Goal: Task Accomplishment & Management: Use online tool/utility

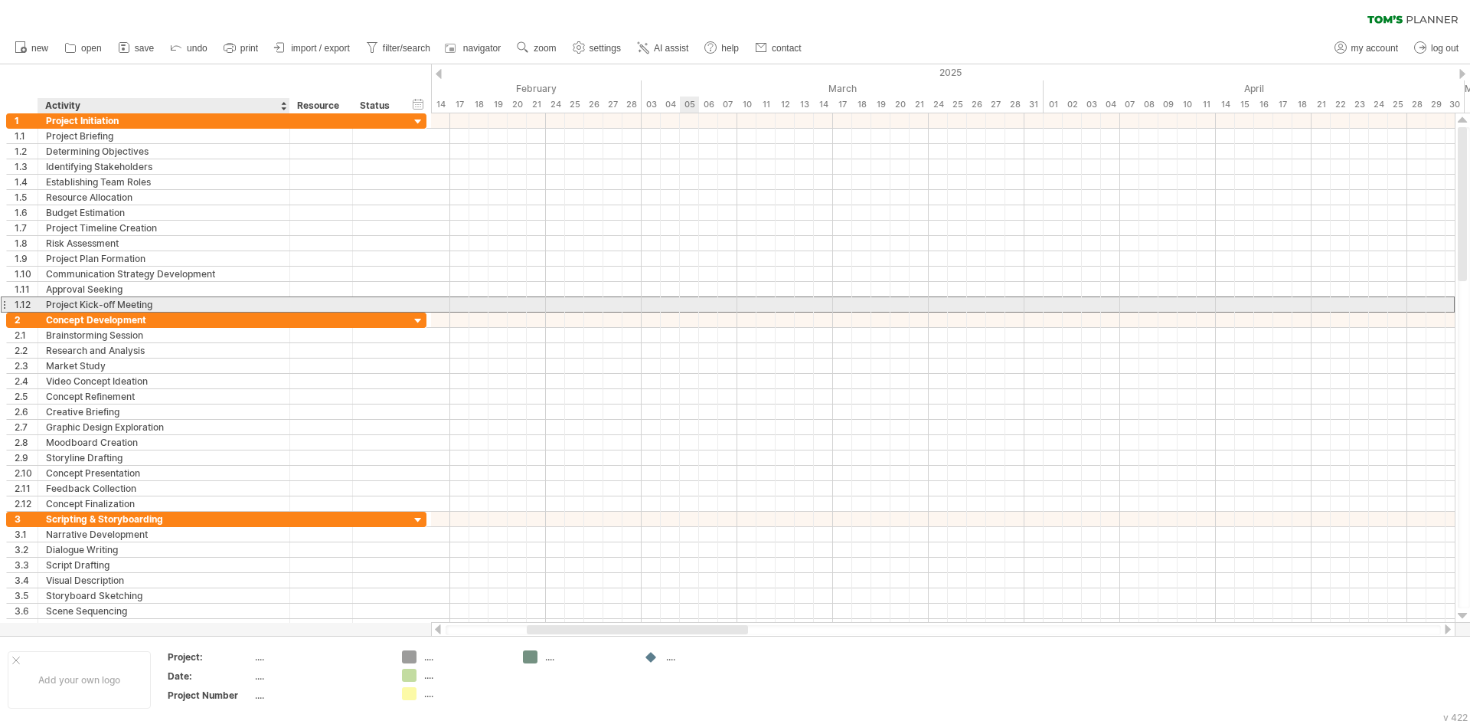
click at [282, 302] on div "**********" at bounding box center [164, 304] width 252 height 15
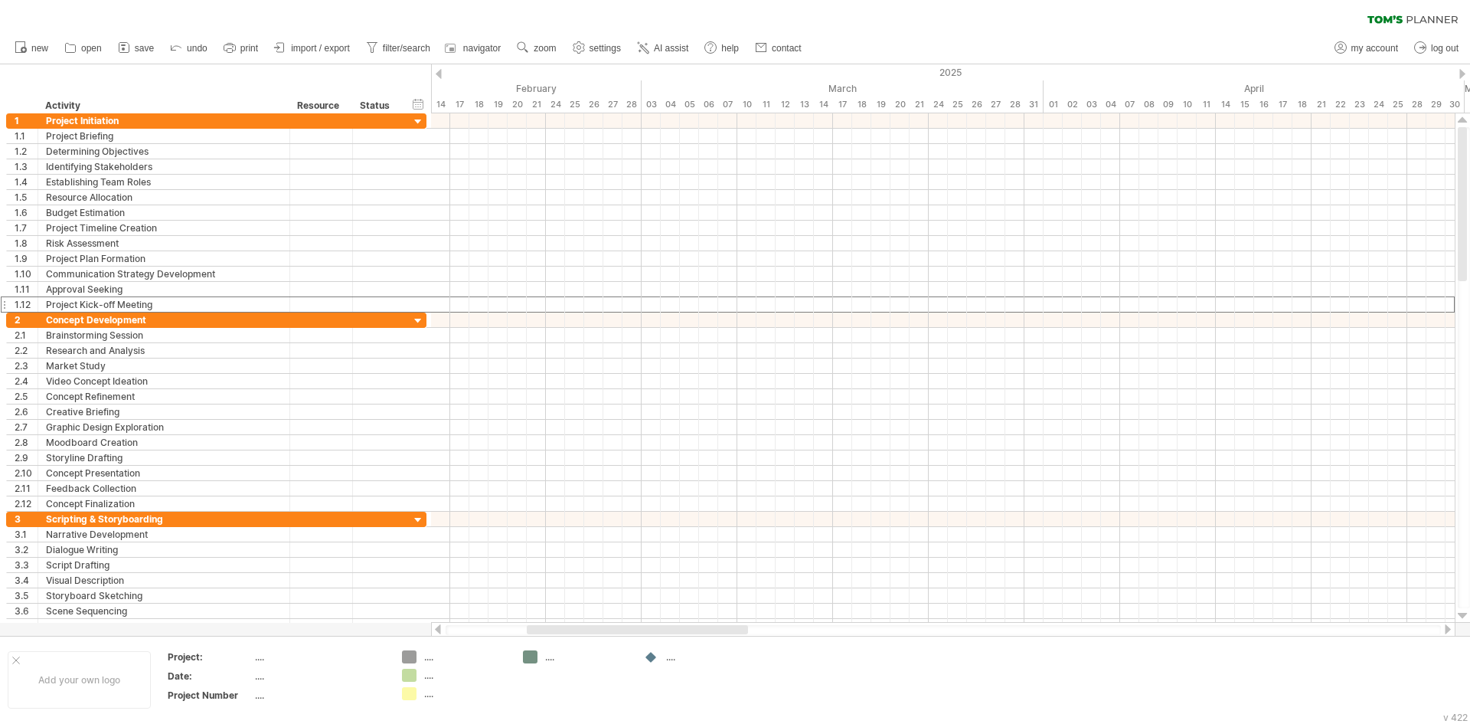
click at [436, 74] on div at bounding box center [439, 74] width 6 height 10
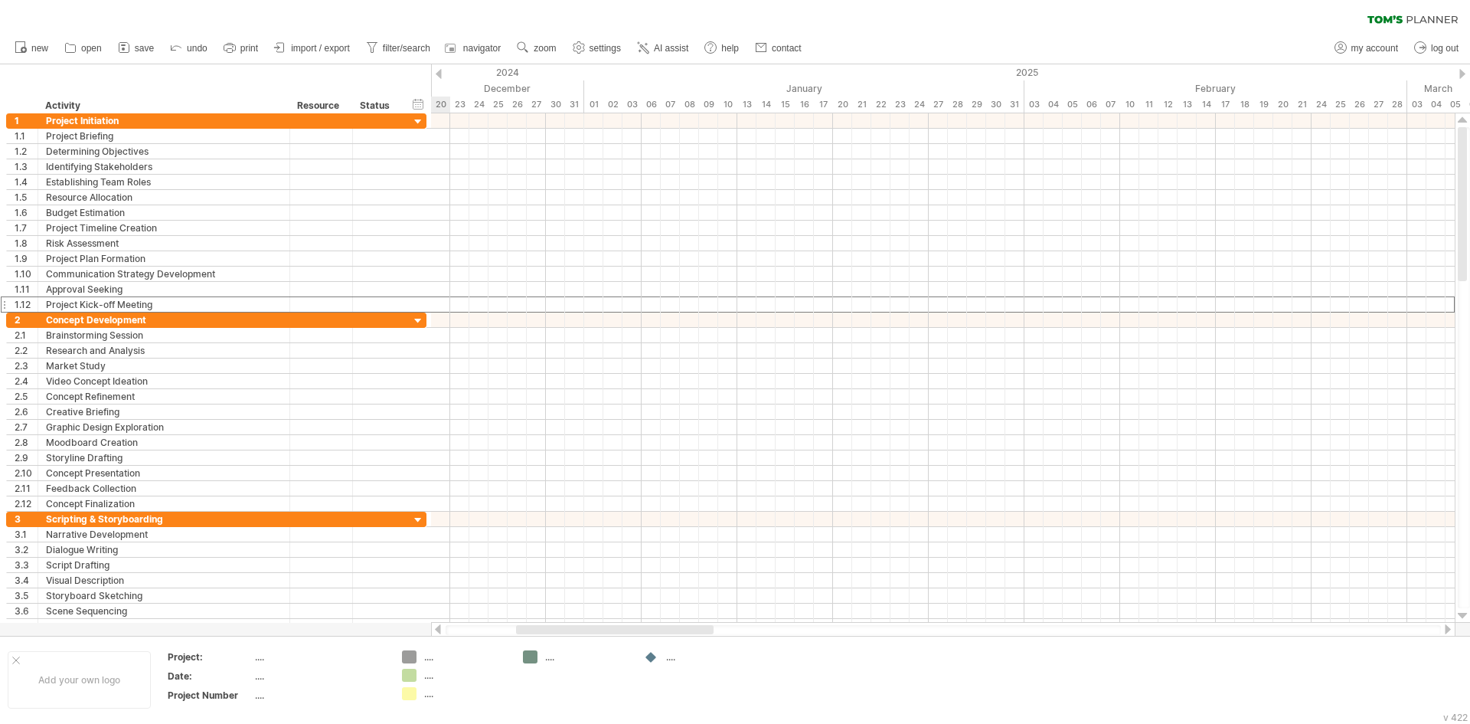
click at [436, 74] on div at bounding box center [439, 74] width 6 height 10
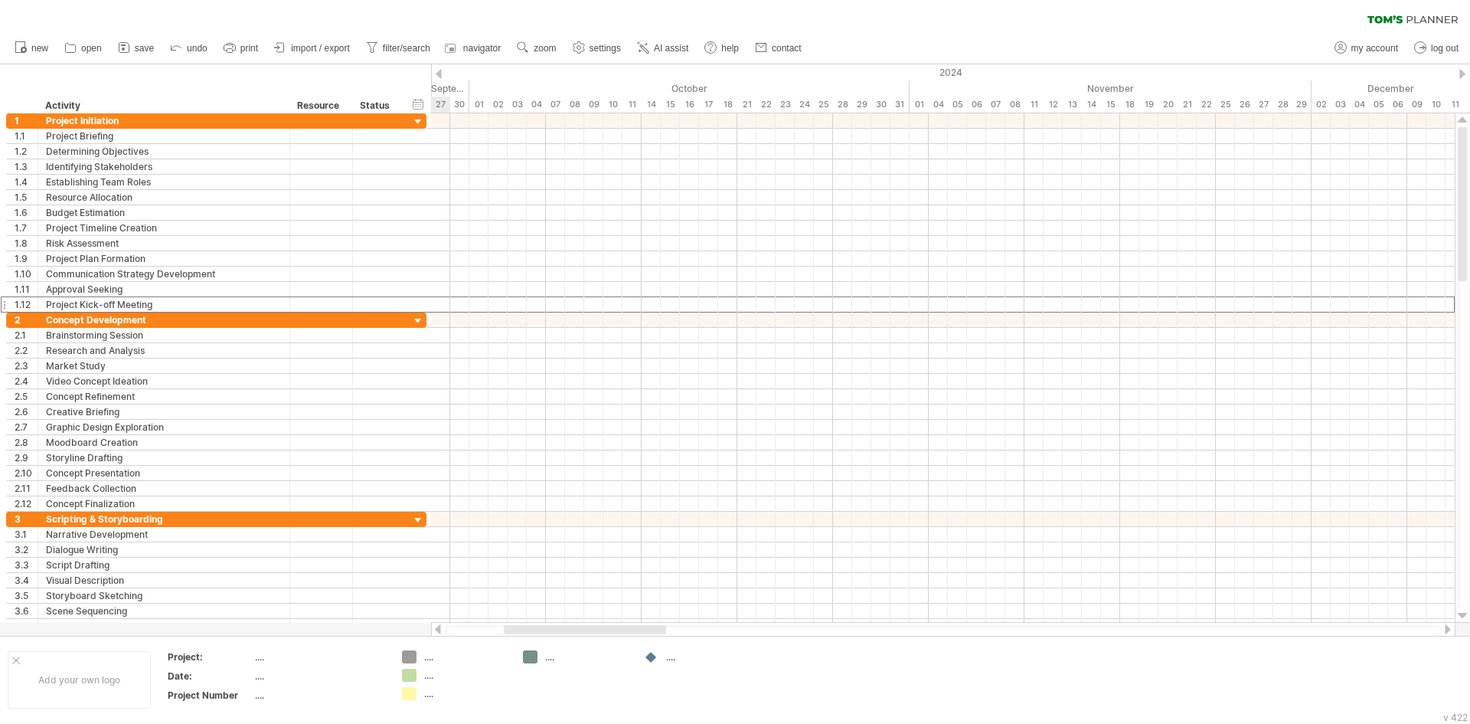
click at [436, 74] on div at bounding box center [439, 74] width 6 height 10
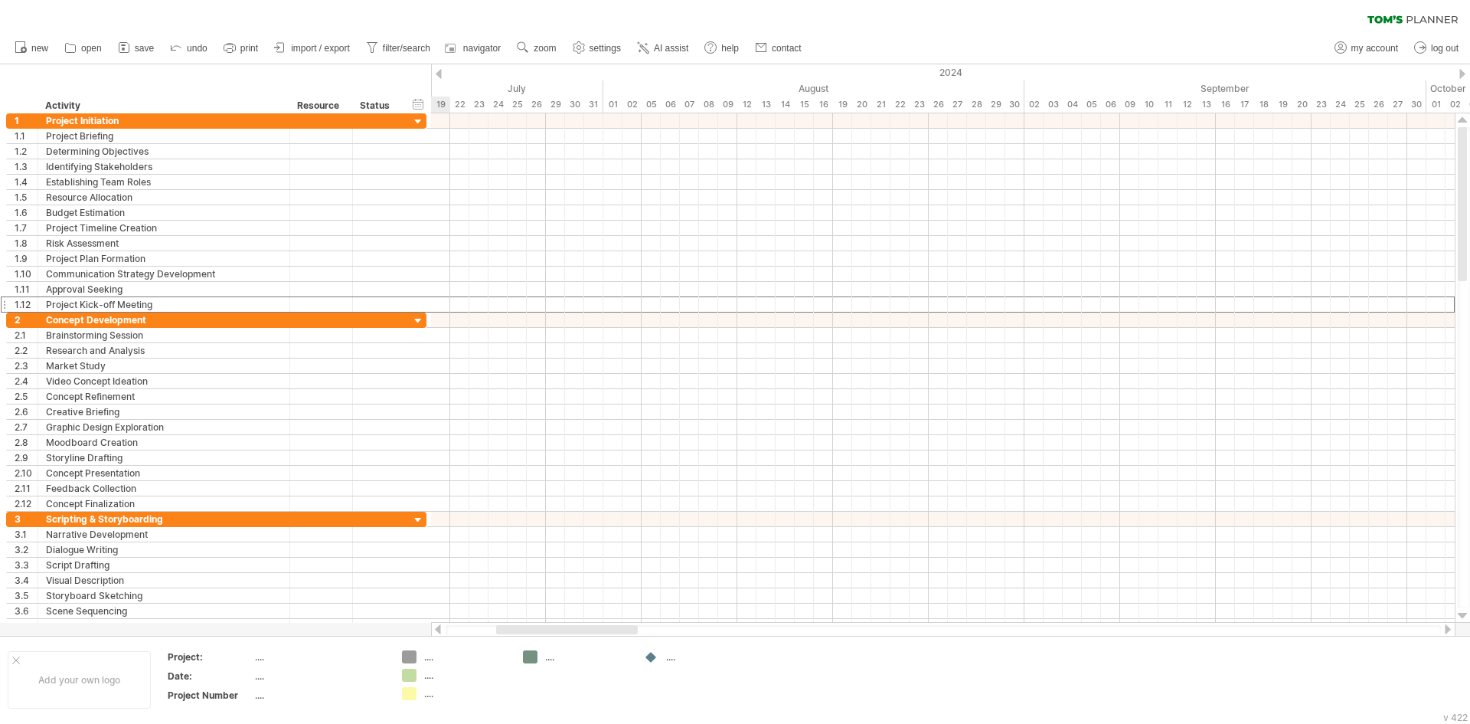
click at [436, 74] on div at bounding box center [439, 74] width 6 height 10
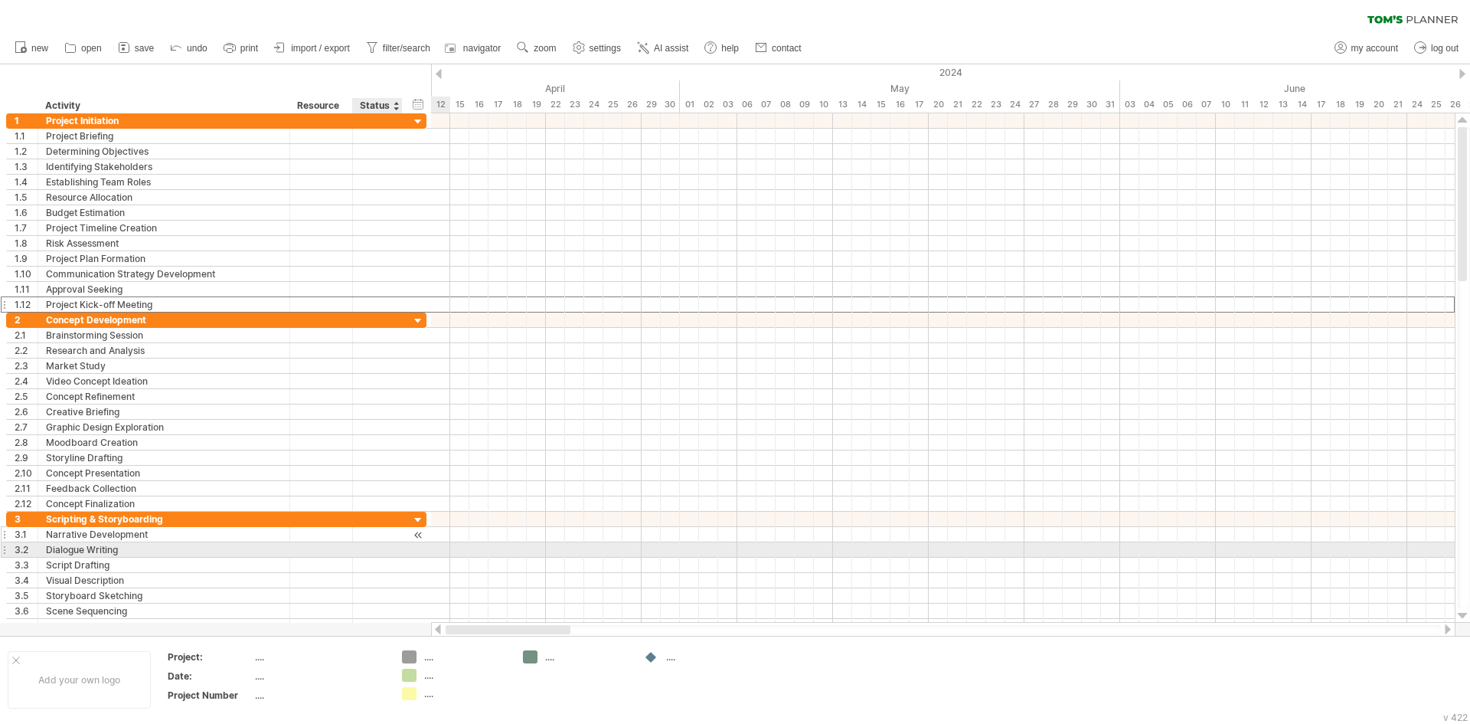
drag, startPoint x: 581, startPoint y: 629, endPoint x: 378, endPoint y: 541, distance: 221.2
click at [378, 541] on div "Trying to reach [DOMAIN_NAME] Connected again... 0% clear filter new 1" at bounding box center [735, 362] width 1470 height 724
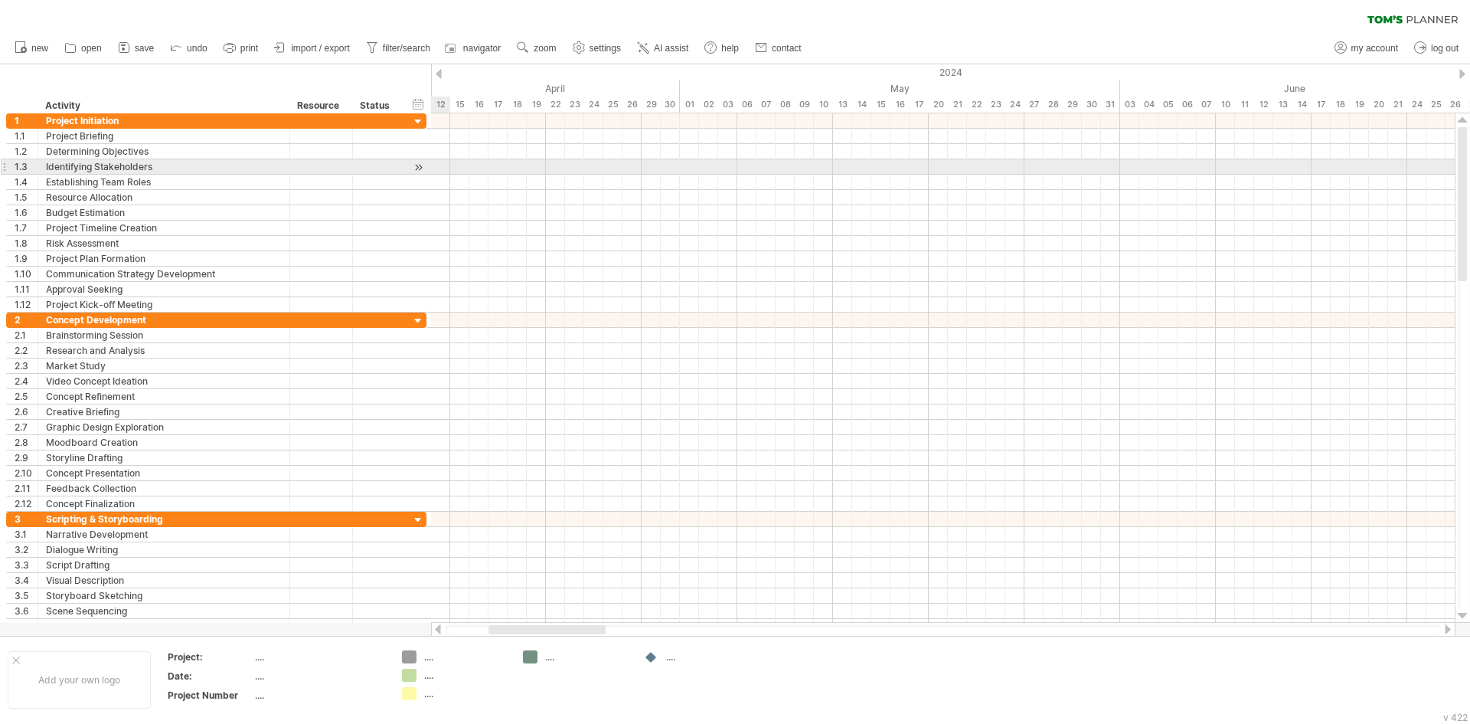
click at [417, 167] on div at bounding box center [418, 167] width 15 height 16
click at [417, 168] on div at bounding box center [418, 167] width 15 height 16
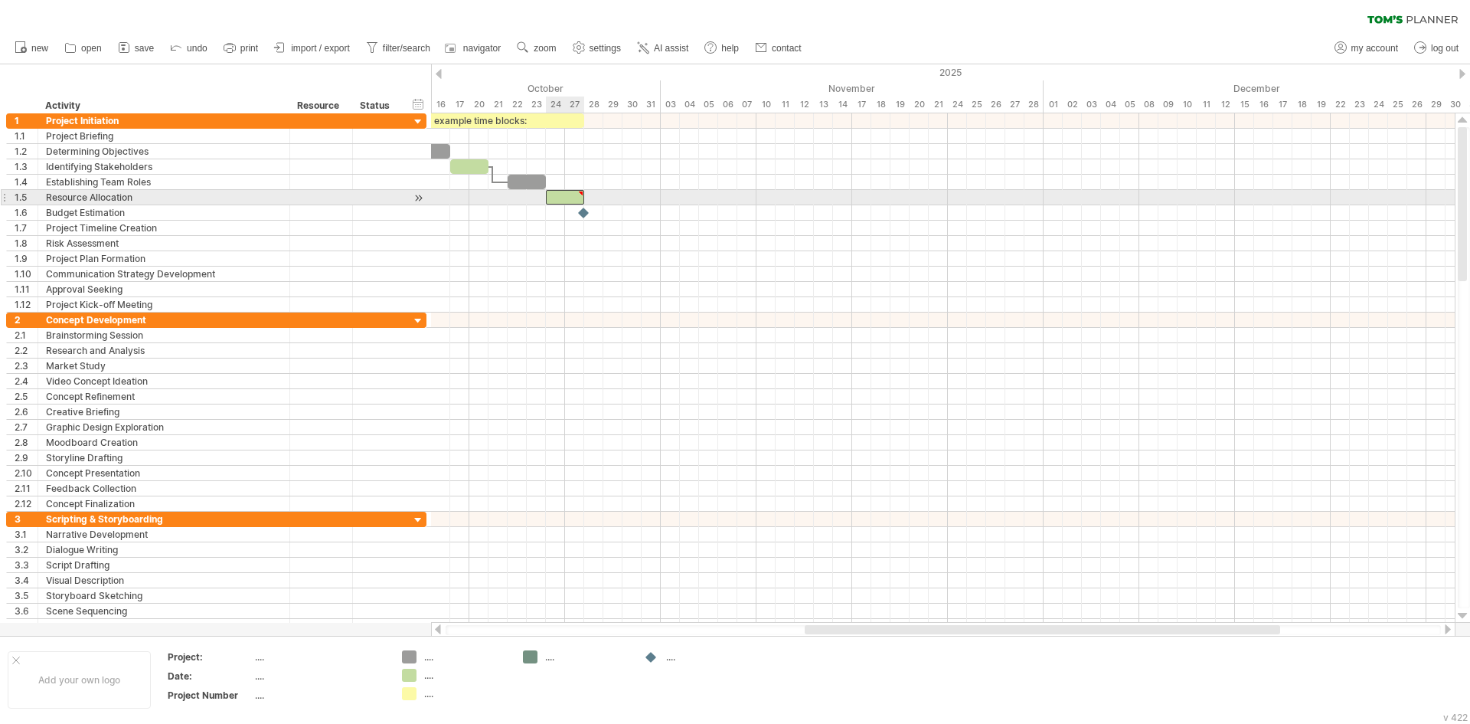
click at [563, 201] on div at bounding box center [565, 197] width 38 height 15
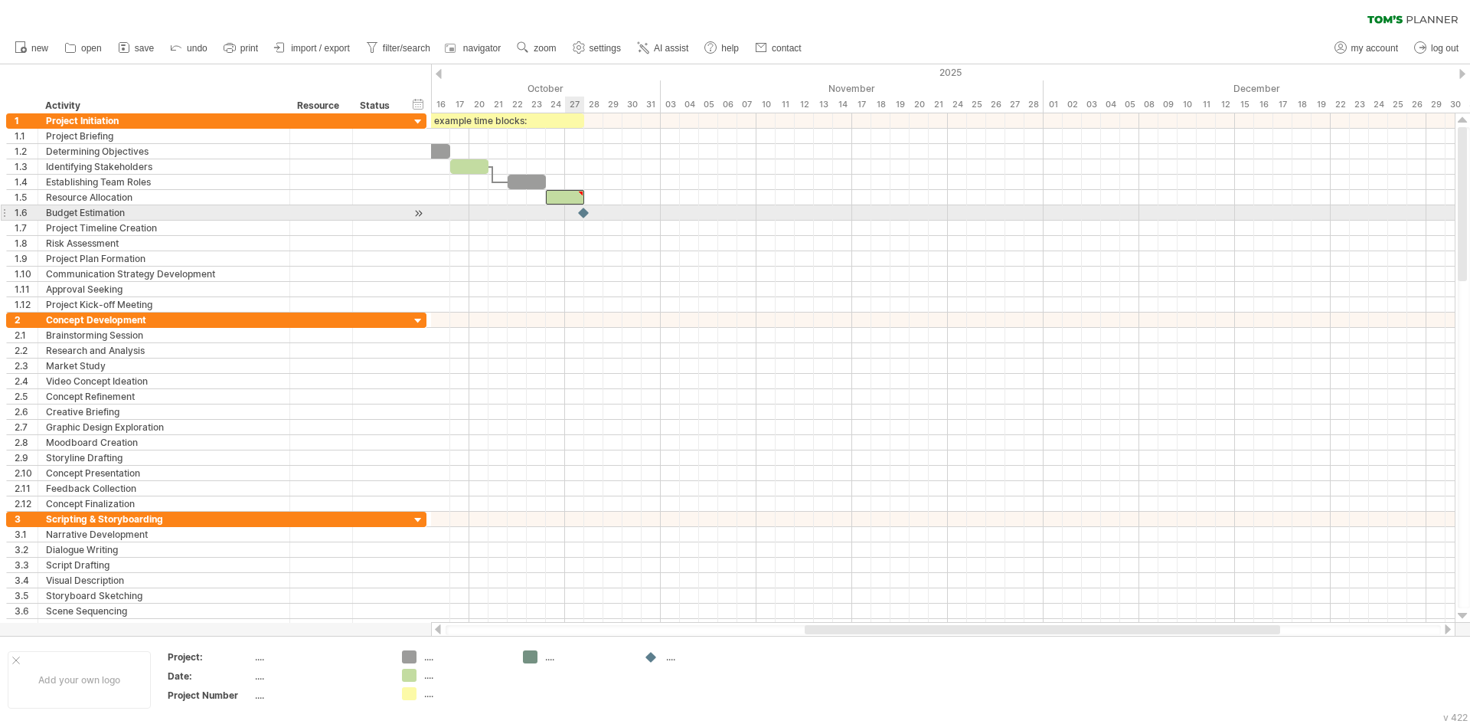
click at [580, 213] on div at bounding box center [584, 212] width 15 height 15
click at [583, 215] on div at bounding box center [584, 212] width 17 height 15
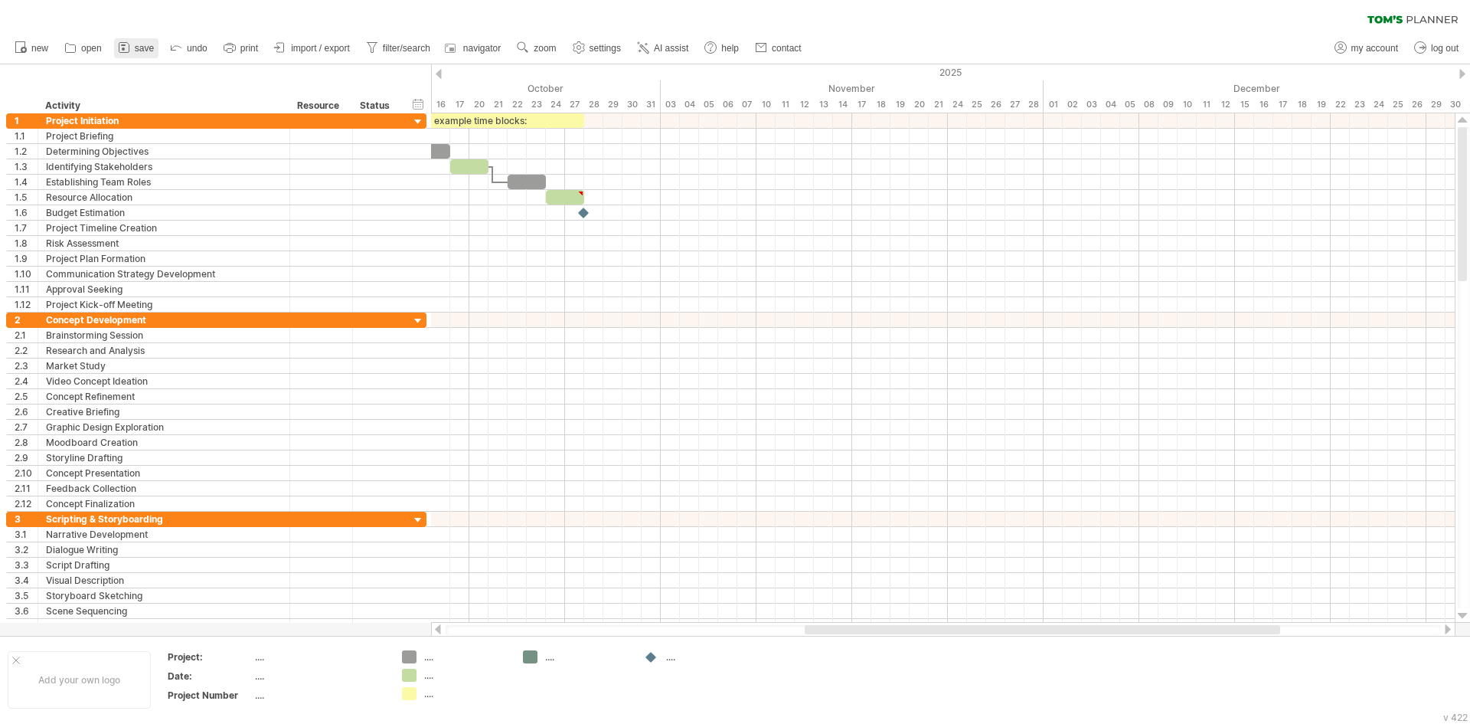
click at [142, 51] on span "save" at bounding box center [144, 48] width 19 height 11
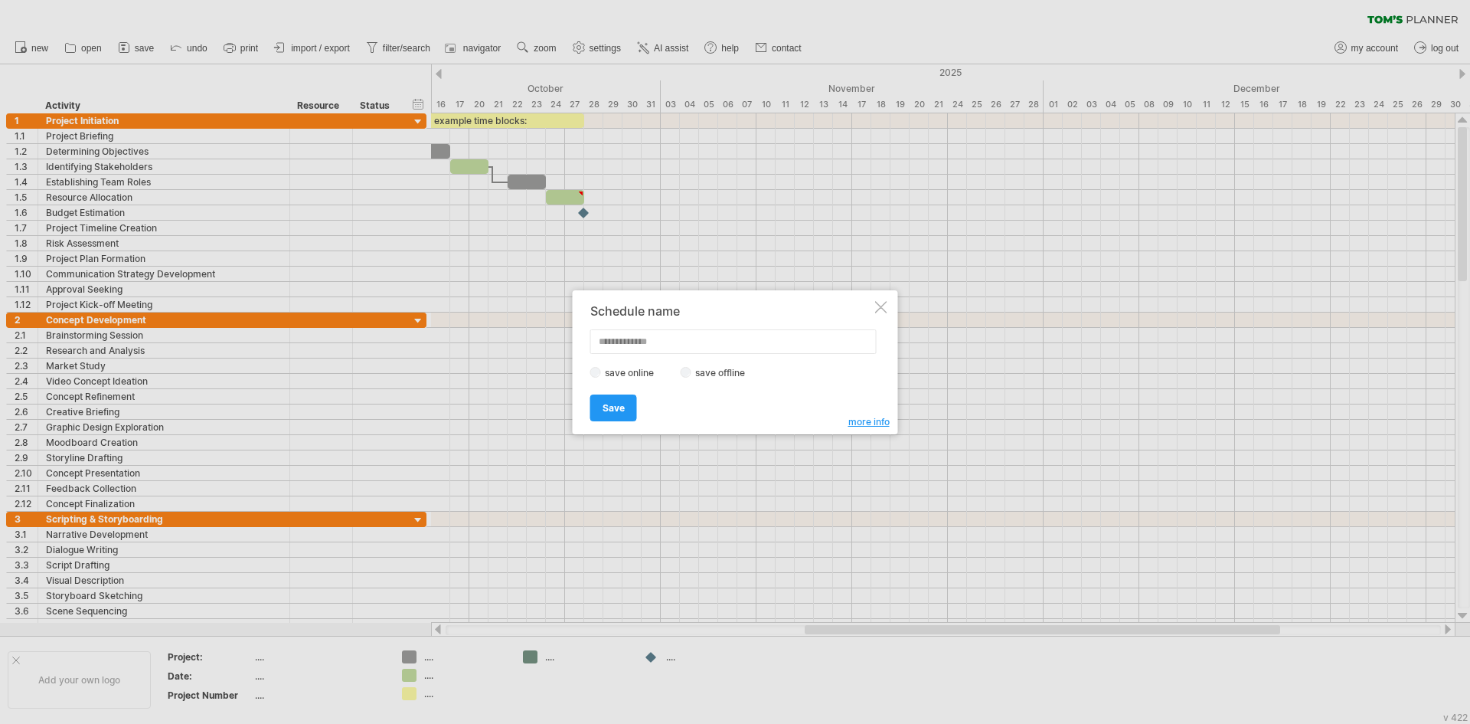
click at [878, 313] on div "Schedule name save online save offline more info Save Save Save schedules onlin…" at bounding box center [735, 362] width 325 height 144
click at [880, 311] on div at bounding box center [881, 307] width 12 height 12
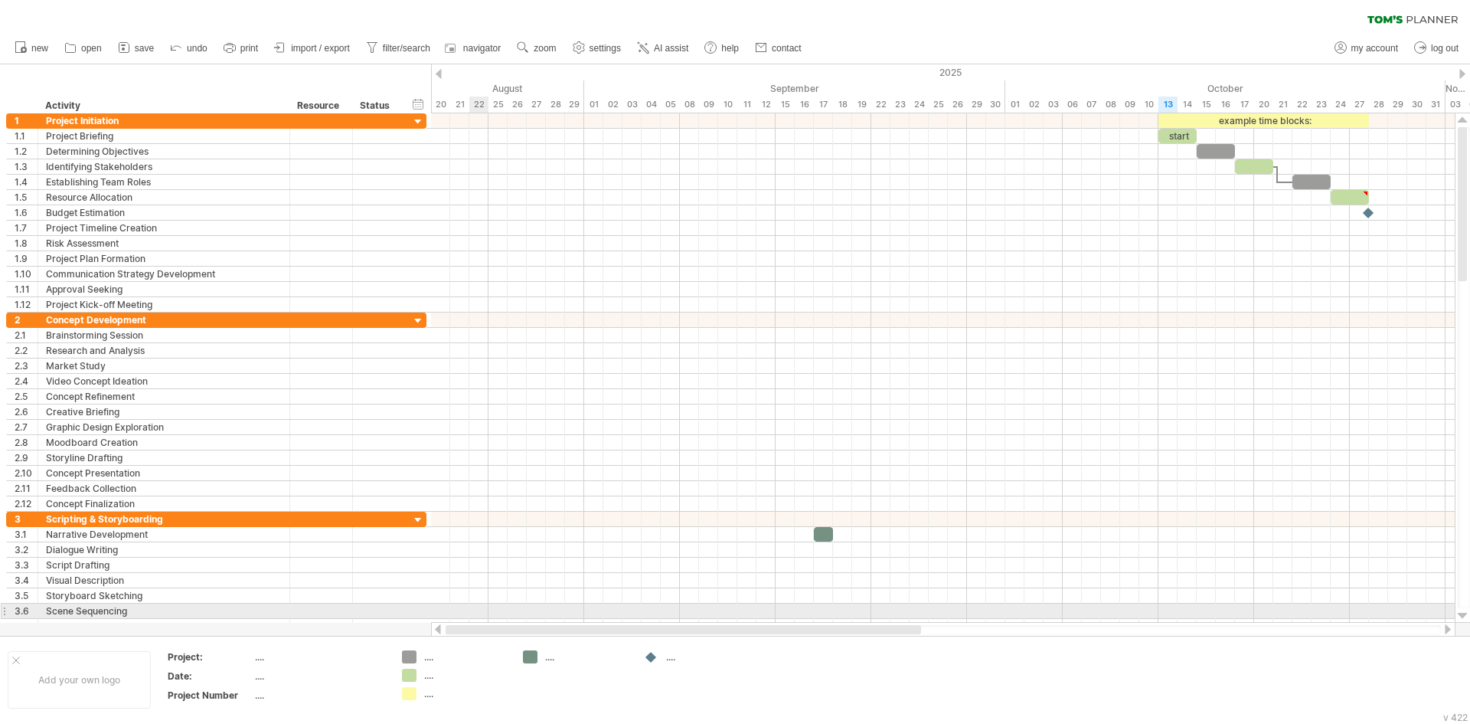
drag, startPoint x: 963, startPoint y: 626, endPoint x: 475, endPoint y: 616, distance: 488.6
click at [476, 616] on div "Trying to reach [DOMAIN_NAME] Connected again... 0% clear filter new 1" at bounding box center [735, 362] width 1470 height 724
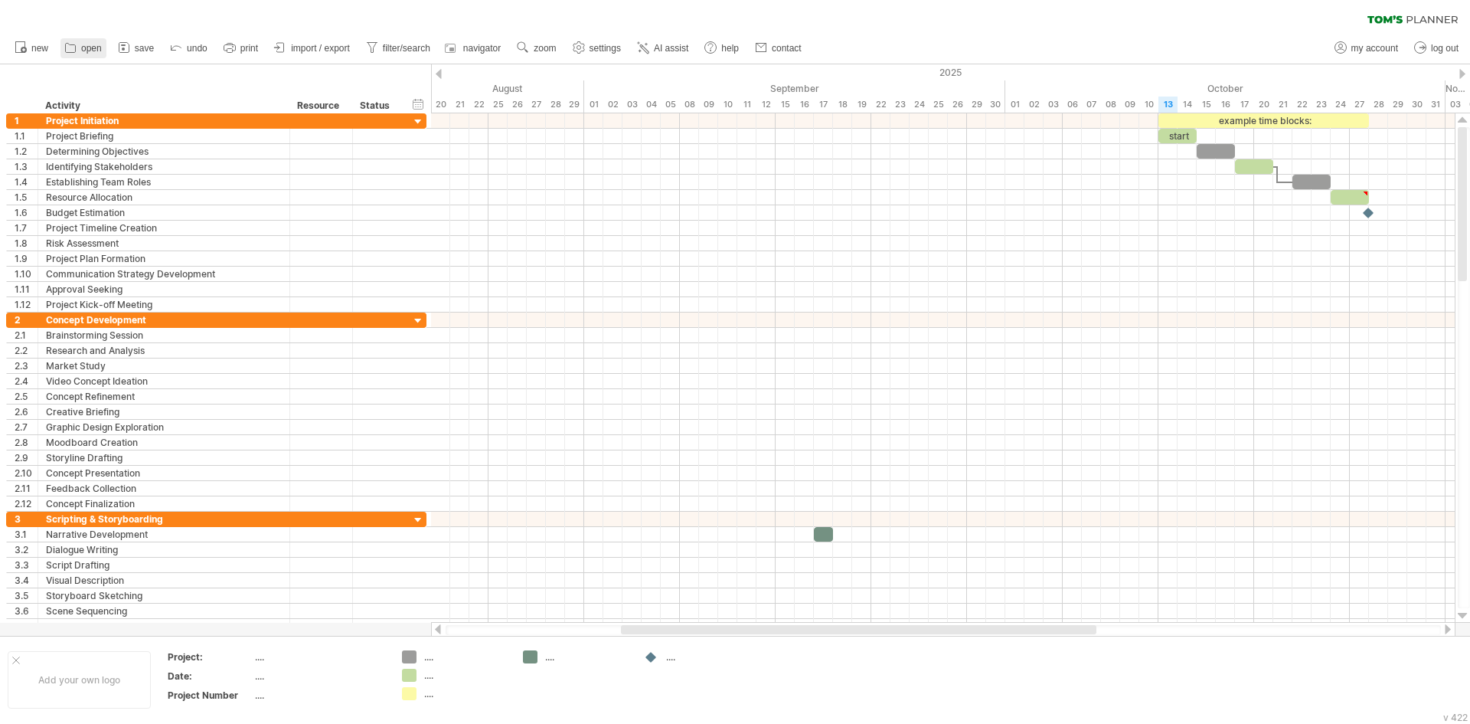
click at [87, 53] on span "open" at bounding box center [91, 48] width 21 height 11
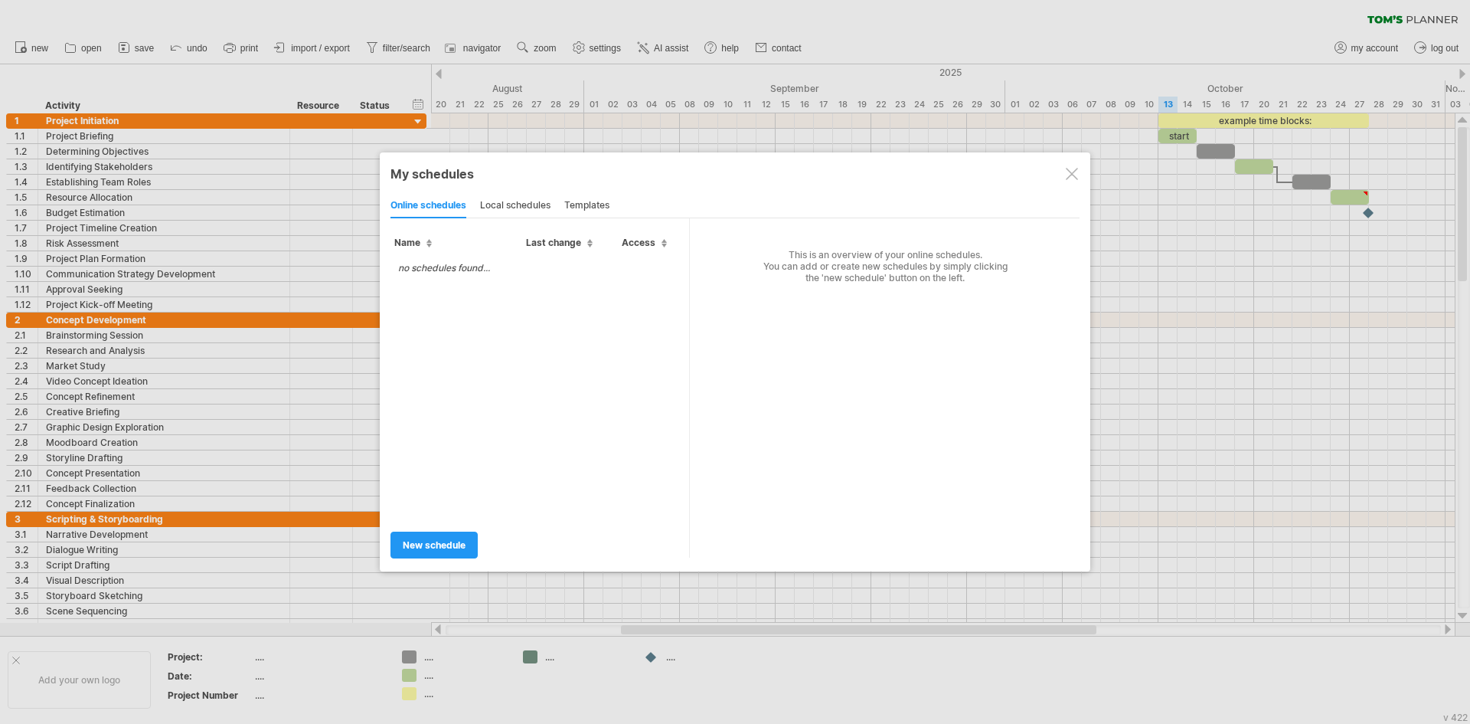
click at [601, 210] on div "templates" at bounding box center [586, 206] width 45 height 25
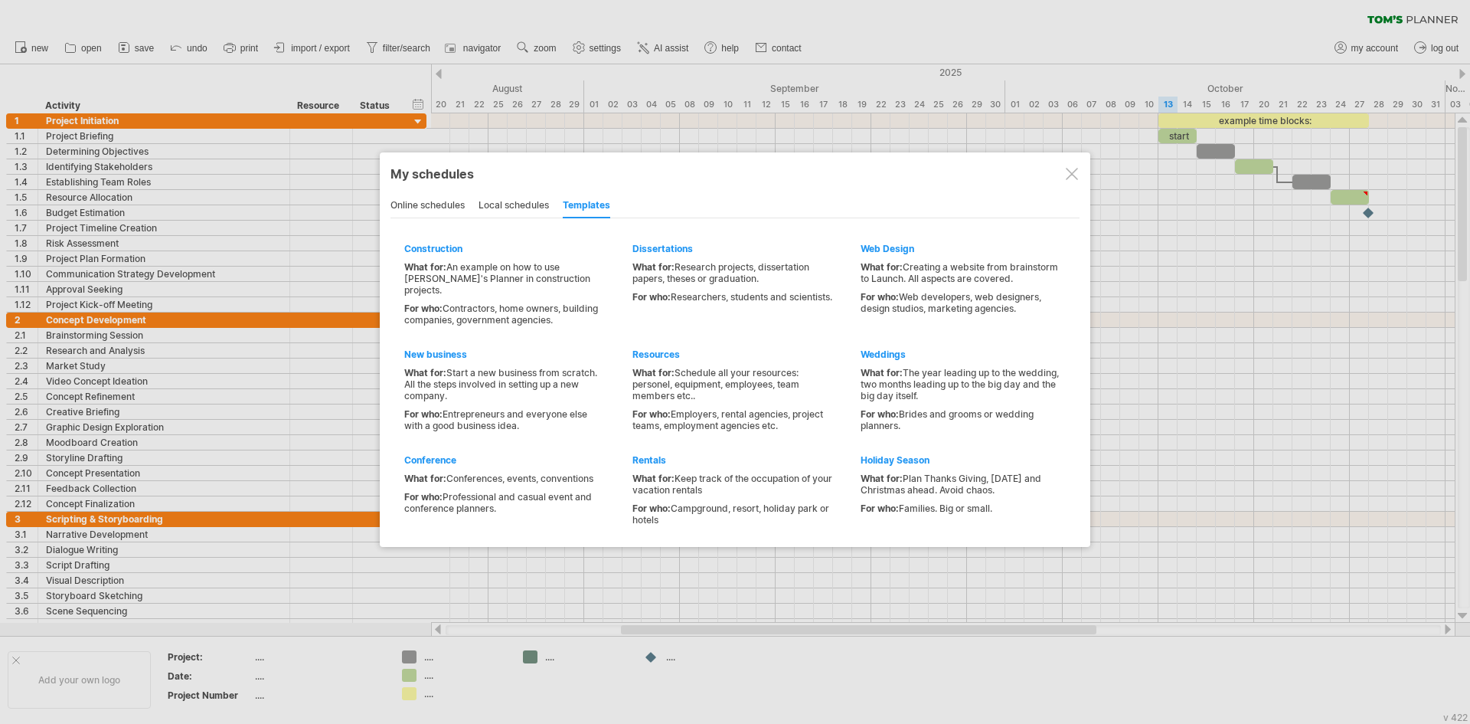
click at [524, 210] on div "local schedules" at bounding box center [514, 206] width 70 height 25
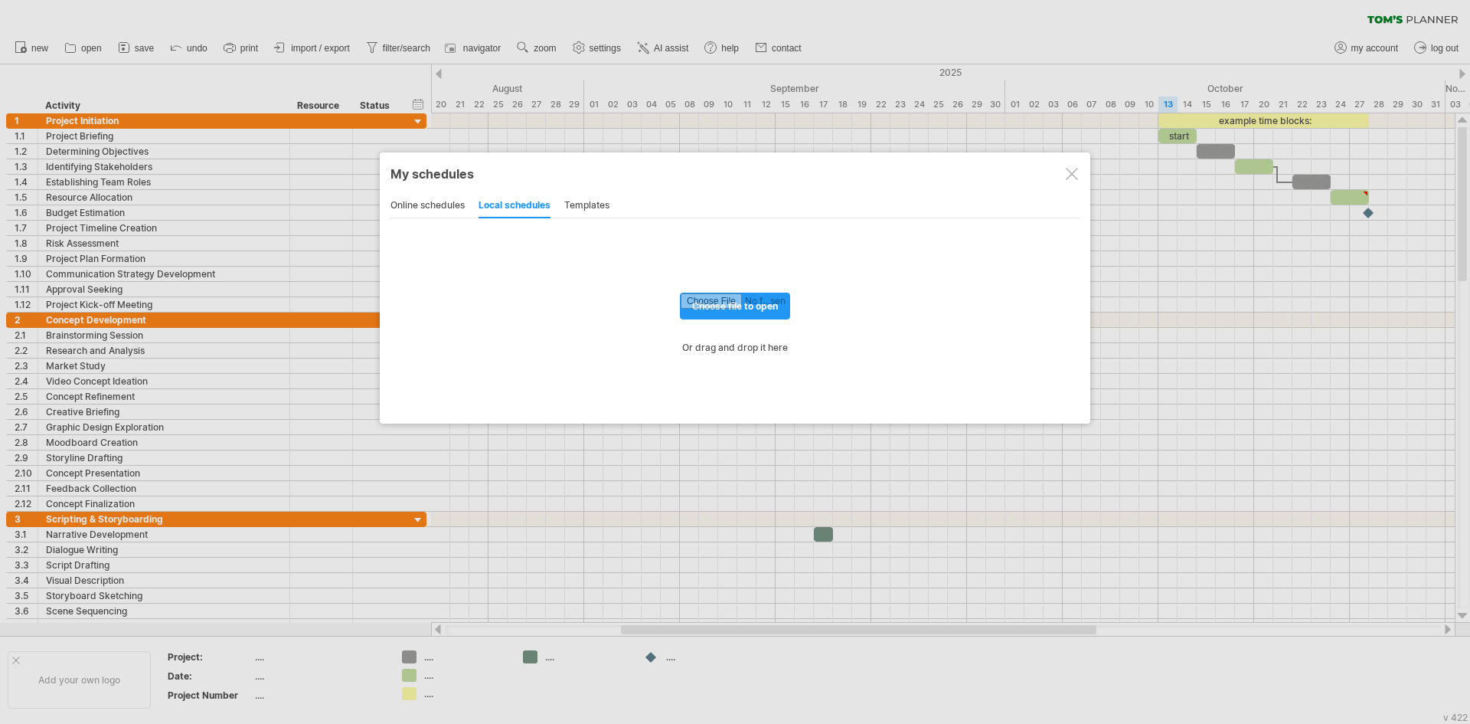
click at [1070, 172] on div at bounding box center [1072, 174] width 12 height 12
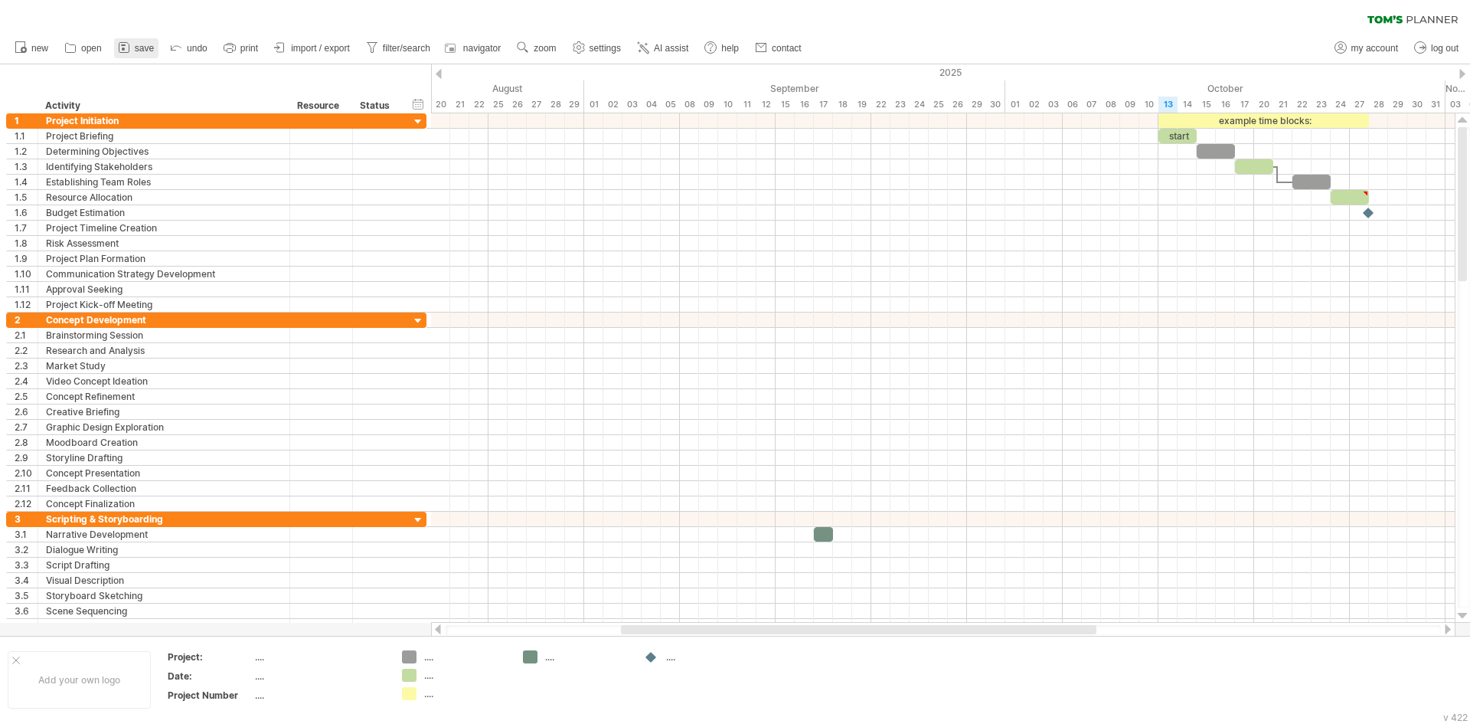
click at [152, 48] on span "save" at bounding box center [144, 48] width 19 height 11
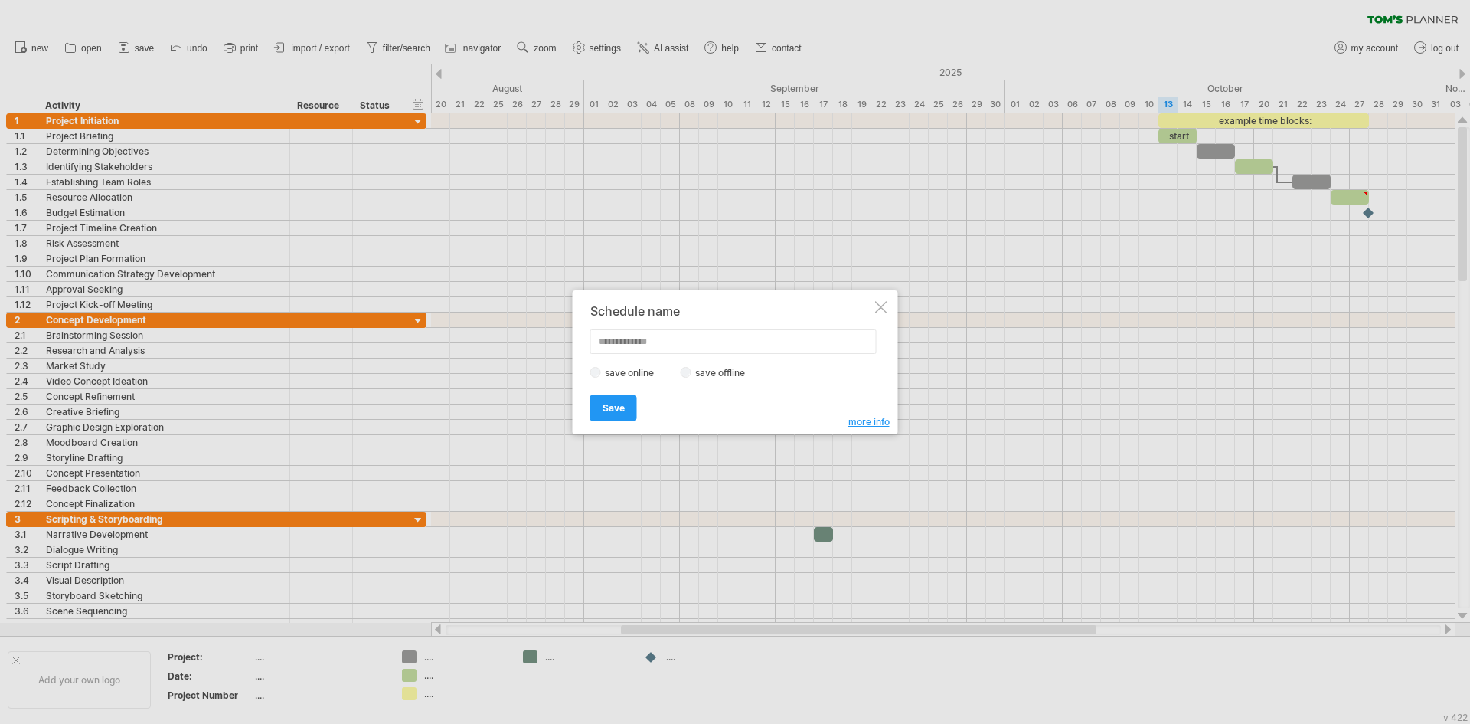
click at [700, 381] on div "Save Save" at bounding box center [731, 400] width 282 height 39
click at [644, 346] on input "text" at bounding box center [733, 341] width 286 height 25
type input "****"
click at [609, 404] on span "Save" at bounding box center [614, 407] width 22 height 11
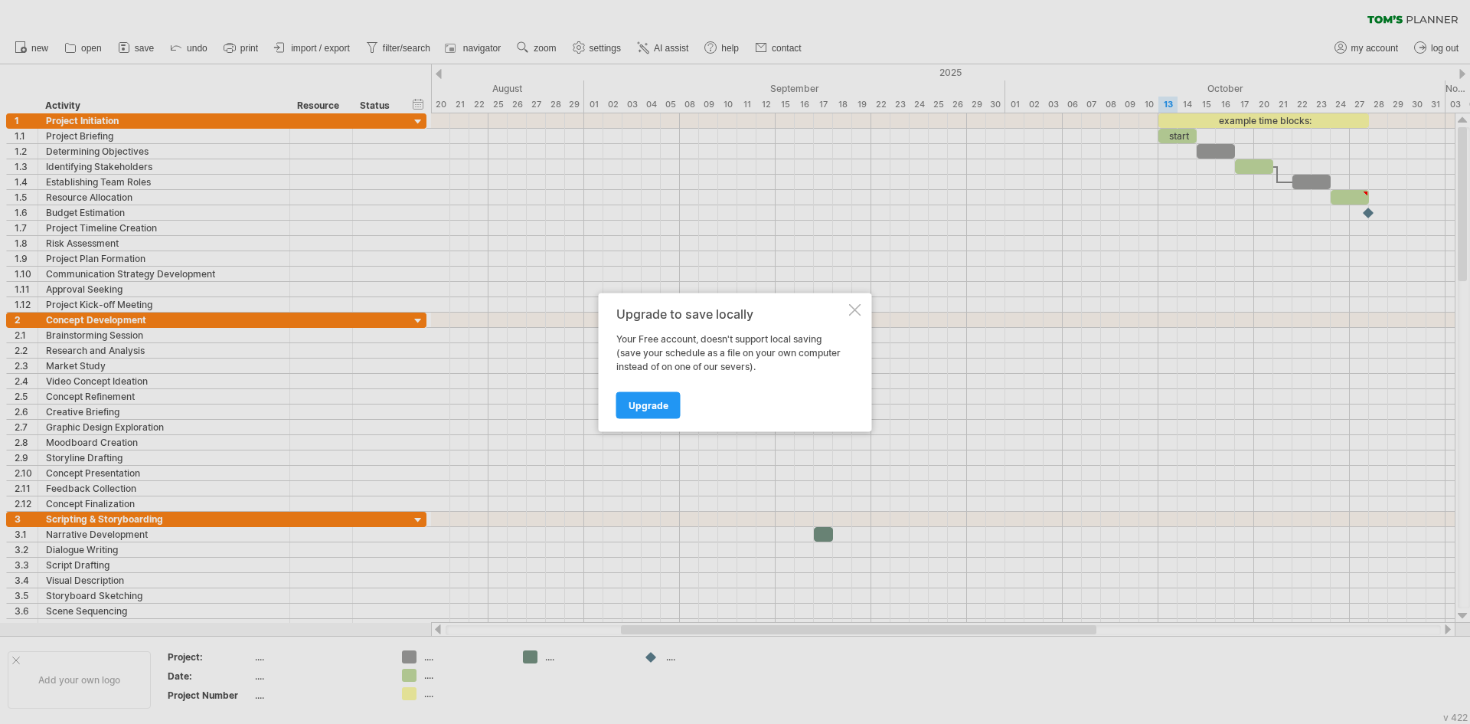
click at [855, 311] on div at bounding box center [855, 309] width 12 height 12
